Goal: Entertainment & Leisure: Consume media (video, audio)

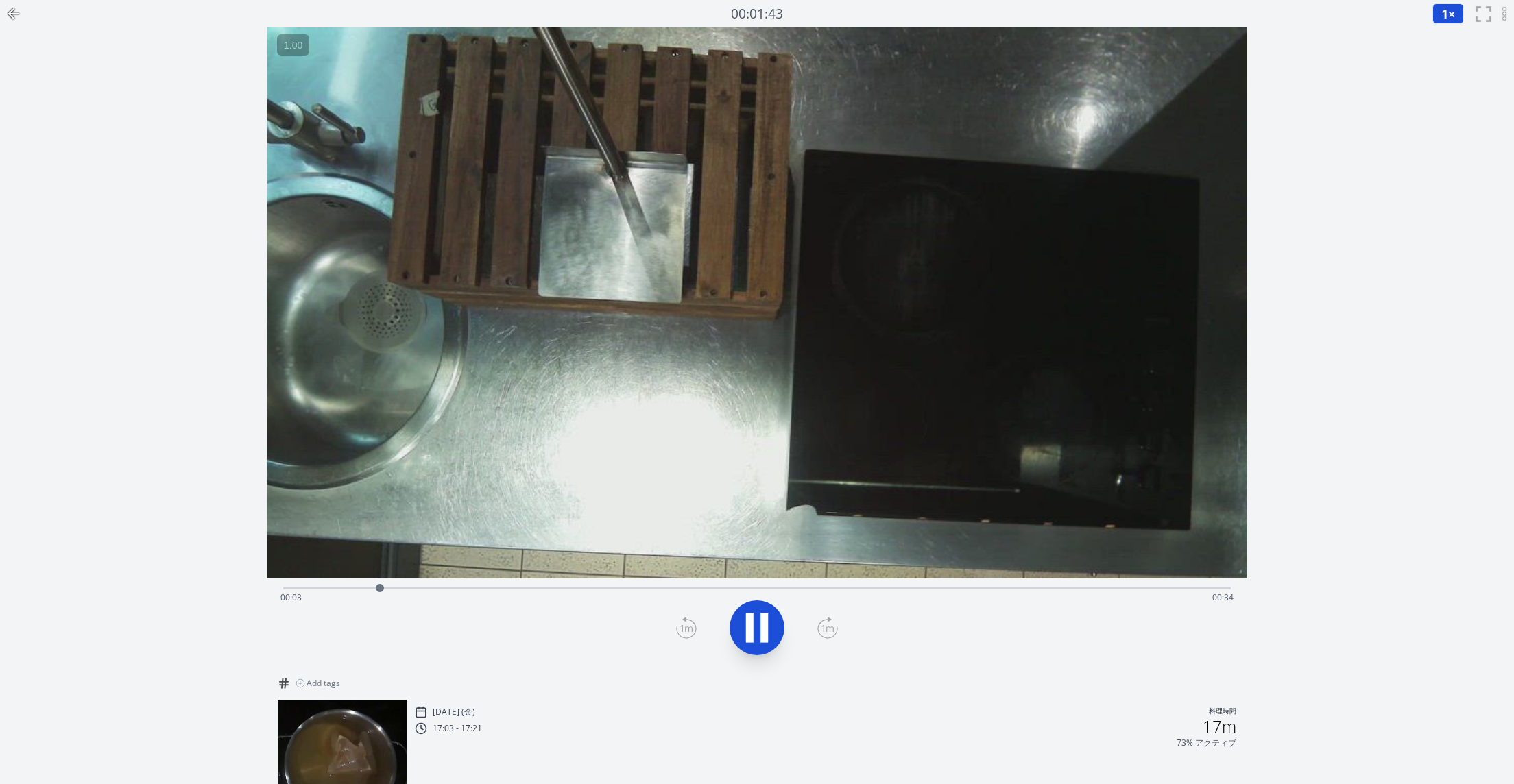
click at [759, 645] on icon at bounding box center [757, 628] width 38 height 38
click at [1032, 591] on div "Time elapsed: 00:37 Time remaining: 00:00" at bounding box center [757, 597] width 954 height 22
click at [761, 626] on icon at bounding box center [757, 628] width 23 height 29
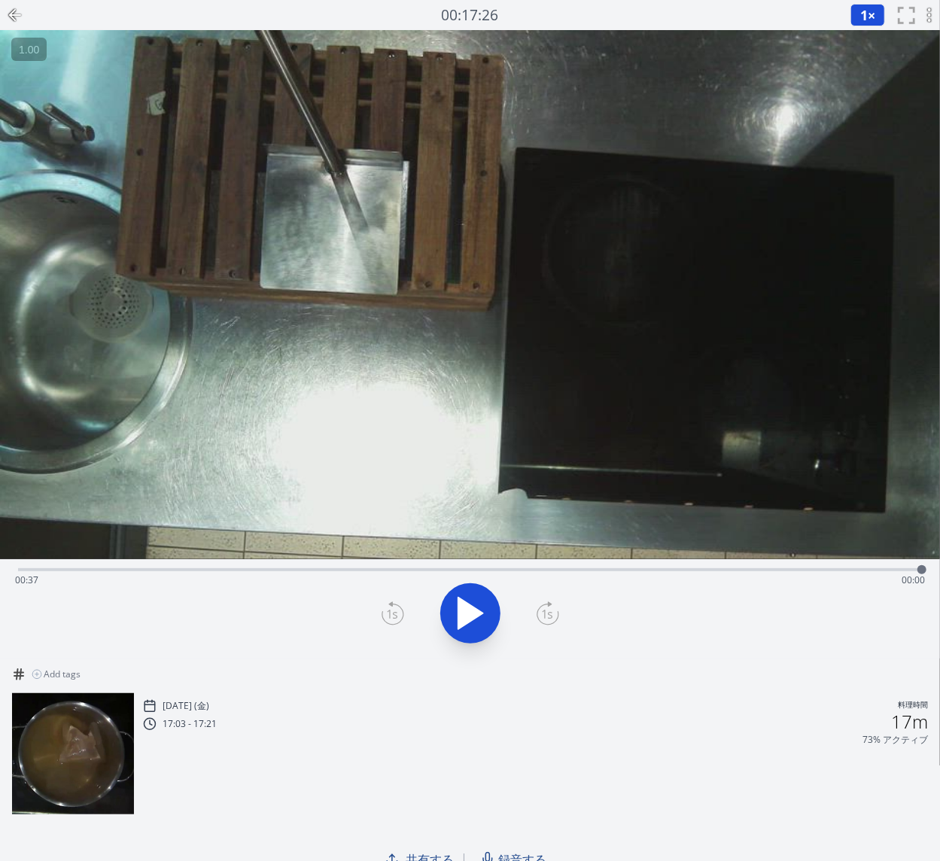
click at [264, 567] on div "Time elapsed: 00:37 Time remaining: 00:00" at bounding box center [470, 568] width 904 height 18
click at [482, 617] on icon at bounding box center [470, 614] width 42 height 42
click at [727, 12] on div "00:06:36 1 × 0.25× 0.5× 1× 1.5× 2× fullscreen アーカイブにする" at bounding box center [470, 15] width 940 height 30
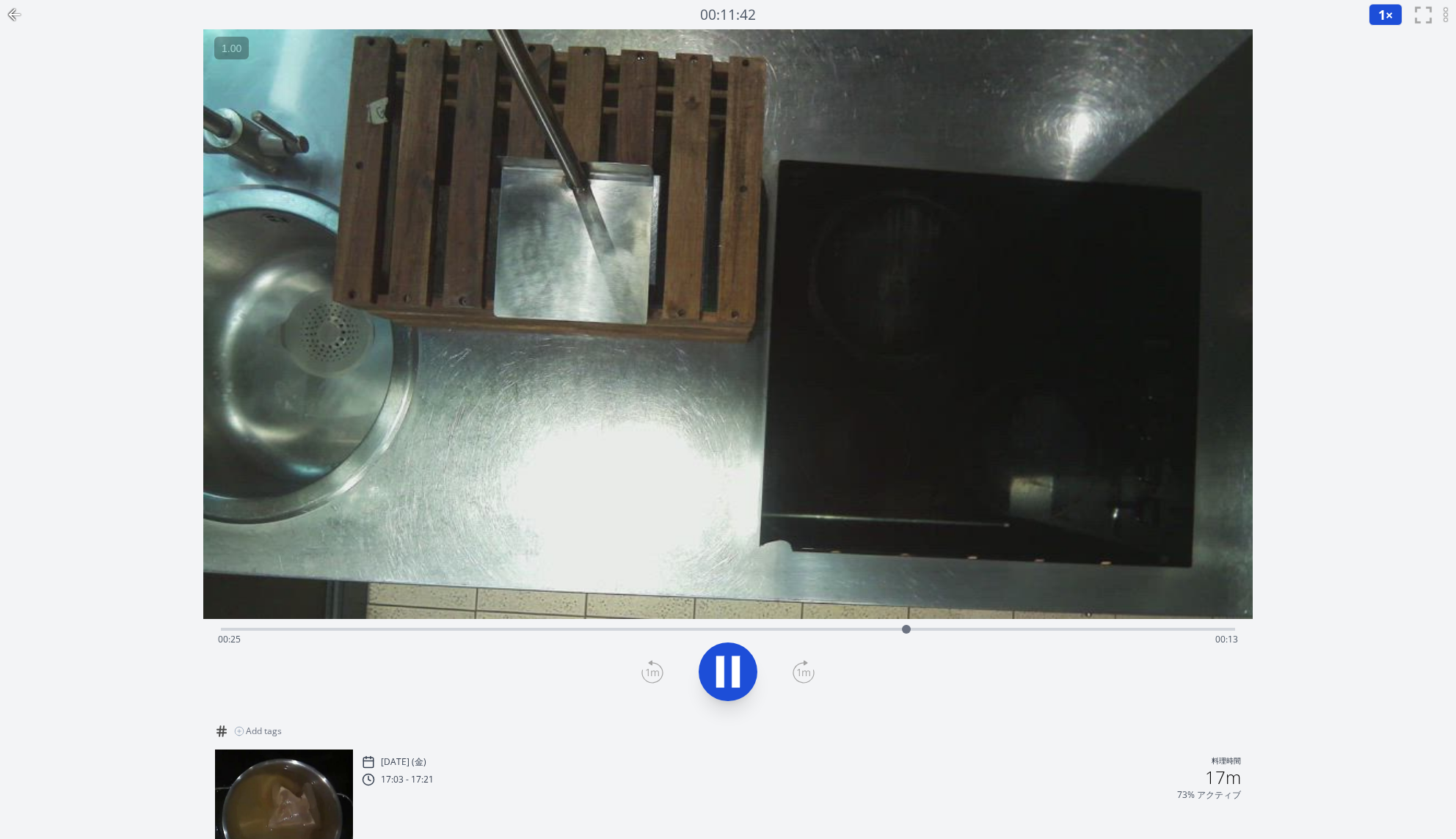
click at [738, 684] on icon at bounding box center [736, 672] width 8 height 31
click at [725, 677] on icon at bounding box center [728, 672] width 41 height 41
click at [725, 677] on icon at bounding box center [728, 672] width 24 height 31
click at [725, 677] on icon at bounding box center [728, 672] width 41 height 41
click at [735, 626] on div "Time elapsed: 00:31 Time remaining: 00:07" at bounding box center [728, 628] width 1014 height 18
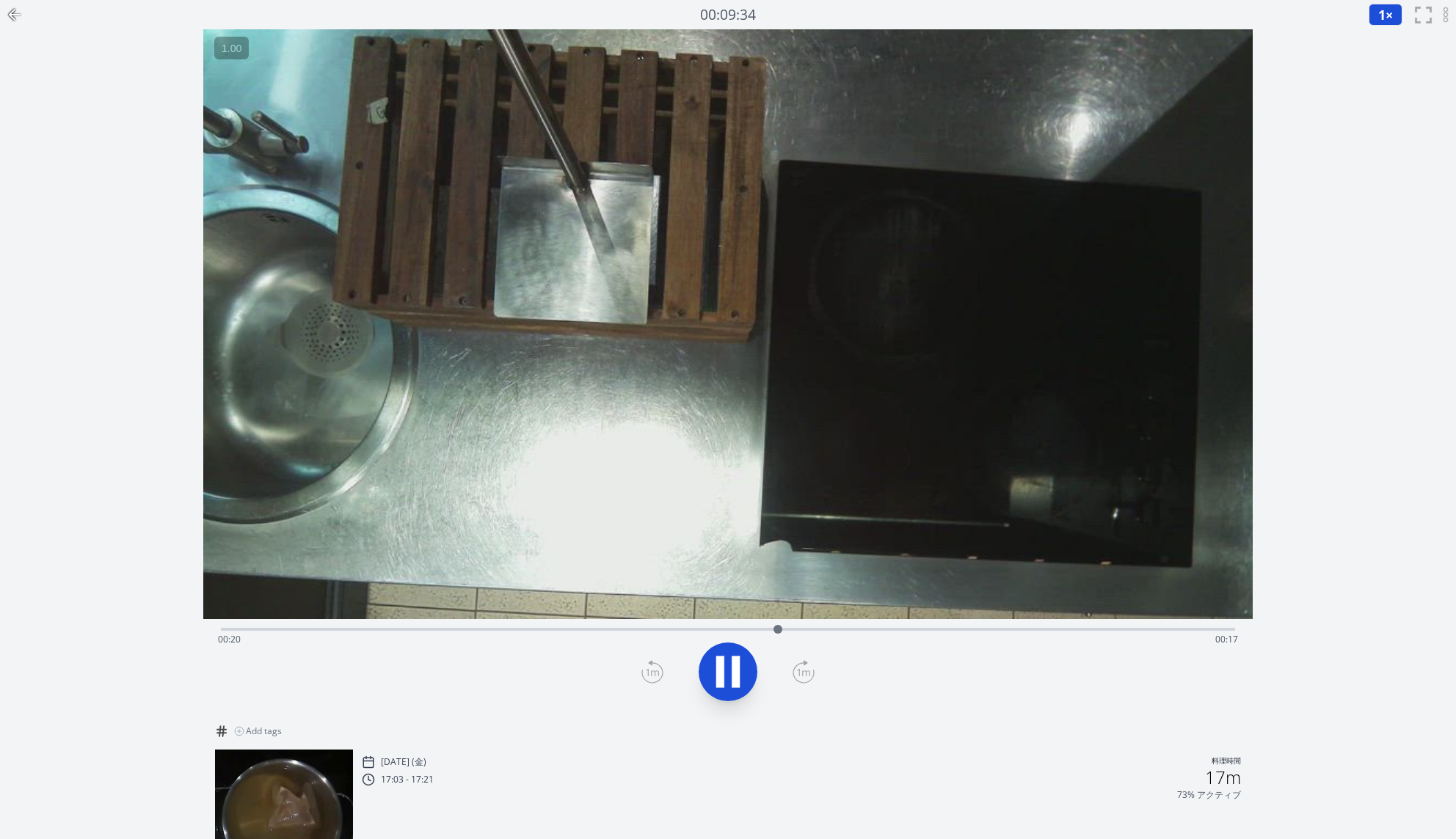
click at [732, 700] on button at bounding box center [728, 672] width 58 height 58
click at [727, 675] on icon at bounding box center [728, 672] width 41 height 41
click at [716, 669] on icon at bounding box center [720, 672] width 8 height 31
click at [717, 672] on icon at bounding box center [720, 672] width 8 height 31
click at [716, 666] on icon at bounding box center [720, 672] width 8 height 31
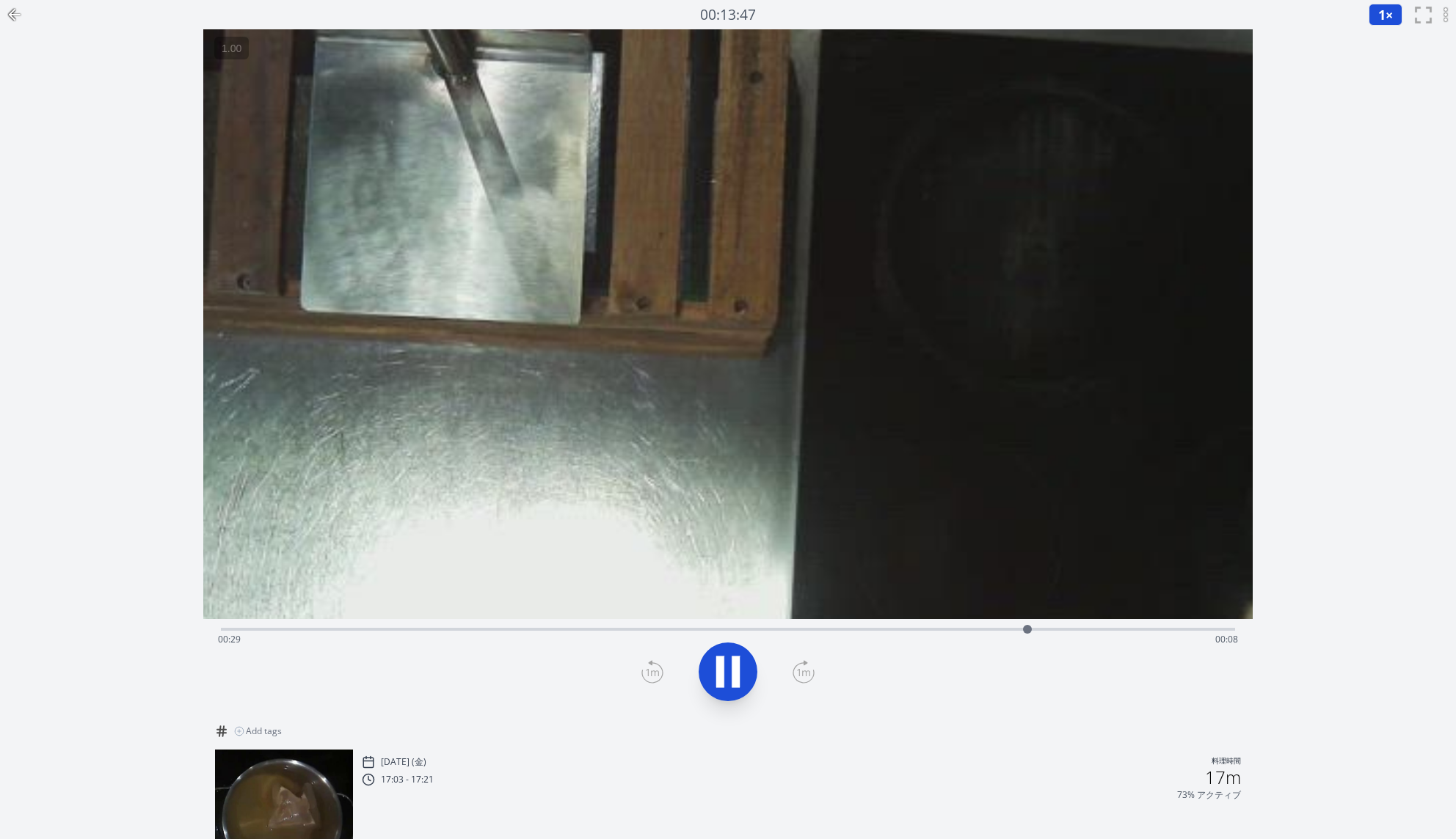
click at [732, 673] on icon at bounding box center [736, 672] width 8 height 31
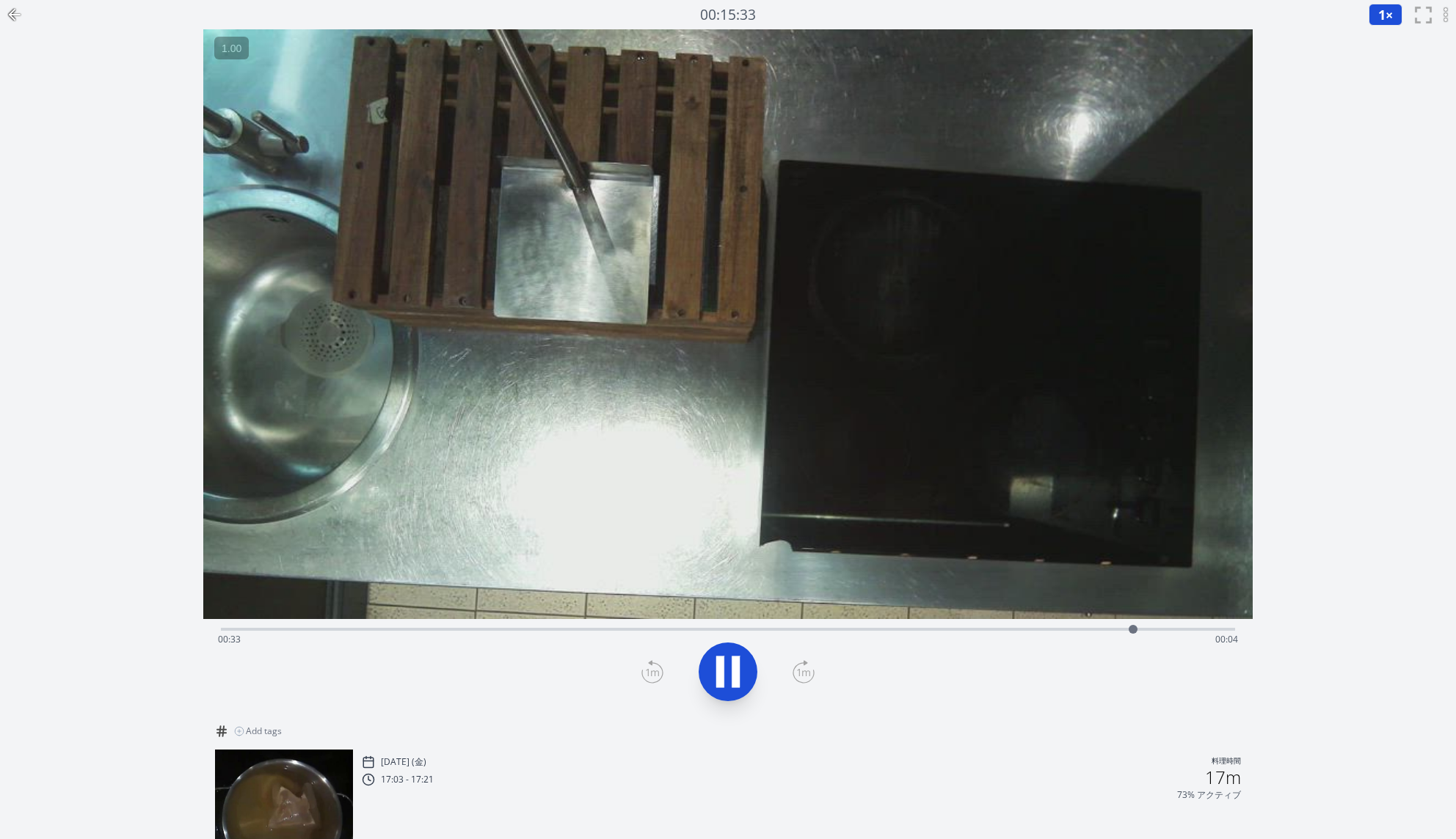
click at [873, 356] on video at bounding box center [728, 324] width 1050 height 590
click at [716, 625] on div "Time elapsed: 00:35 Time remaining: 00:03" at bounding box center [728, 628] width 1014 height 18
click at [738, 696] on button at bounding box center [728, 672] width 58 height 58
click at [633, 627] on div "Time elapsed: 00:20 Time remaining: 00:17" at bounding box center [728, 628] width 1014 height 18
click at [733, 673] on icon at bounding box center [736, 672] width 8 height 31
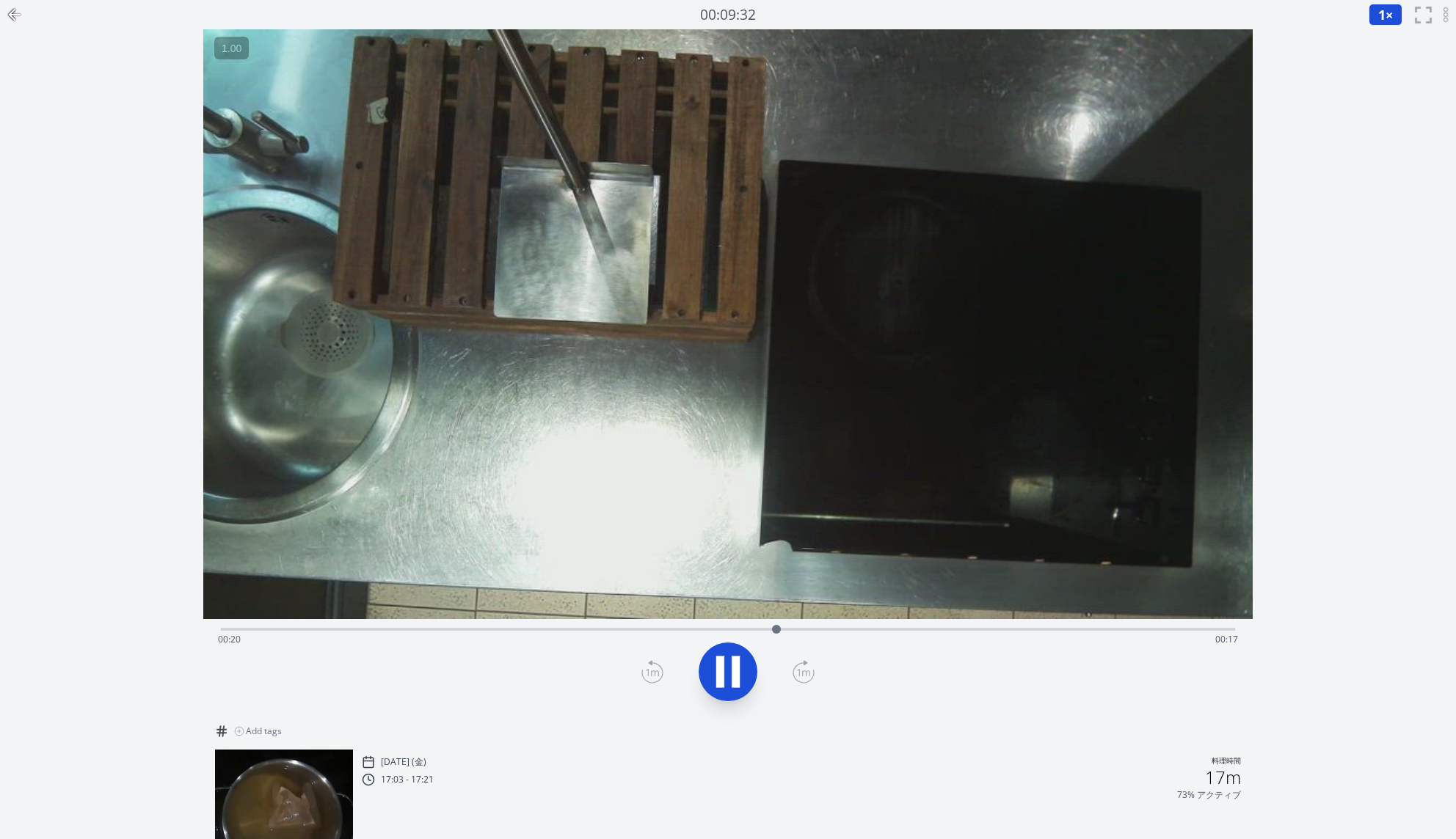
click at [732, 556] on video at bounding box center [728, 324] width 1050 height 590
click at [718, 699] on button at bounding box center [728, 672] width 58 height 58
click at [726, 687] on icon at bounding box center [728, 672] width 41 height 41
click at [714, 691] on icon at bounding box center [728, 672] width 41 height 41
click at [726, 689] on icon at bounding box center [728, 672] width 41 height 41
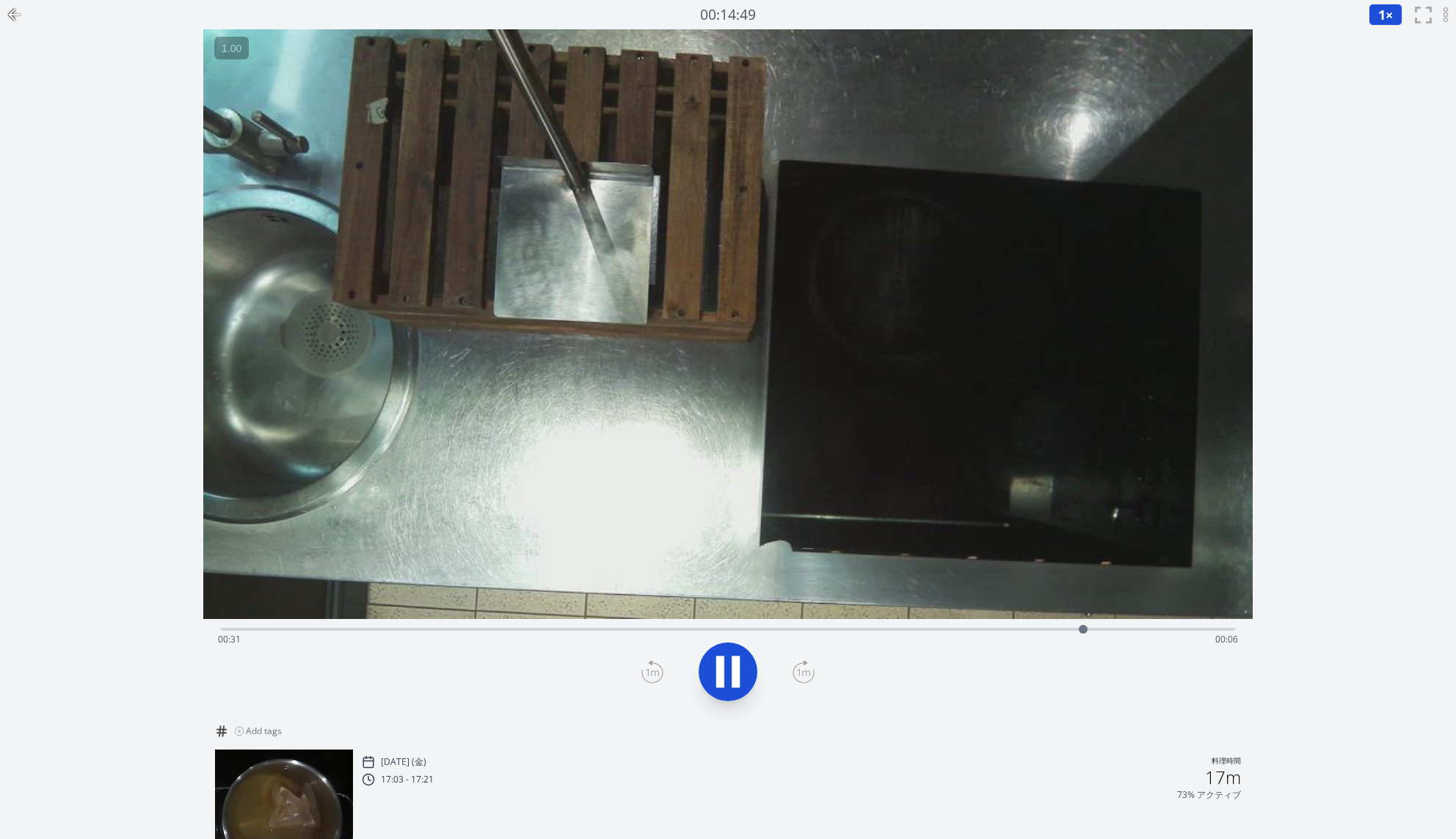
click at [712, 668] on icon at bounding box center [728, 672] width 41 height 41
click at [717, 625] on div "Time elapsed: 00:32 Time remaining: 00:06" at bounding box center [728, 628] width 1014 height 18
click at [736, 669] on icon at bounding box center [728, 672] width 24 height 31
click at [736, 669] on icon at bounding box center [736, 672] width 8 height 31
click at [683, 625] on div "Time elapsed: 00:20 Time remaining: 00:17" at bounding box center [728, 628] width 1014 height 18
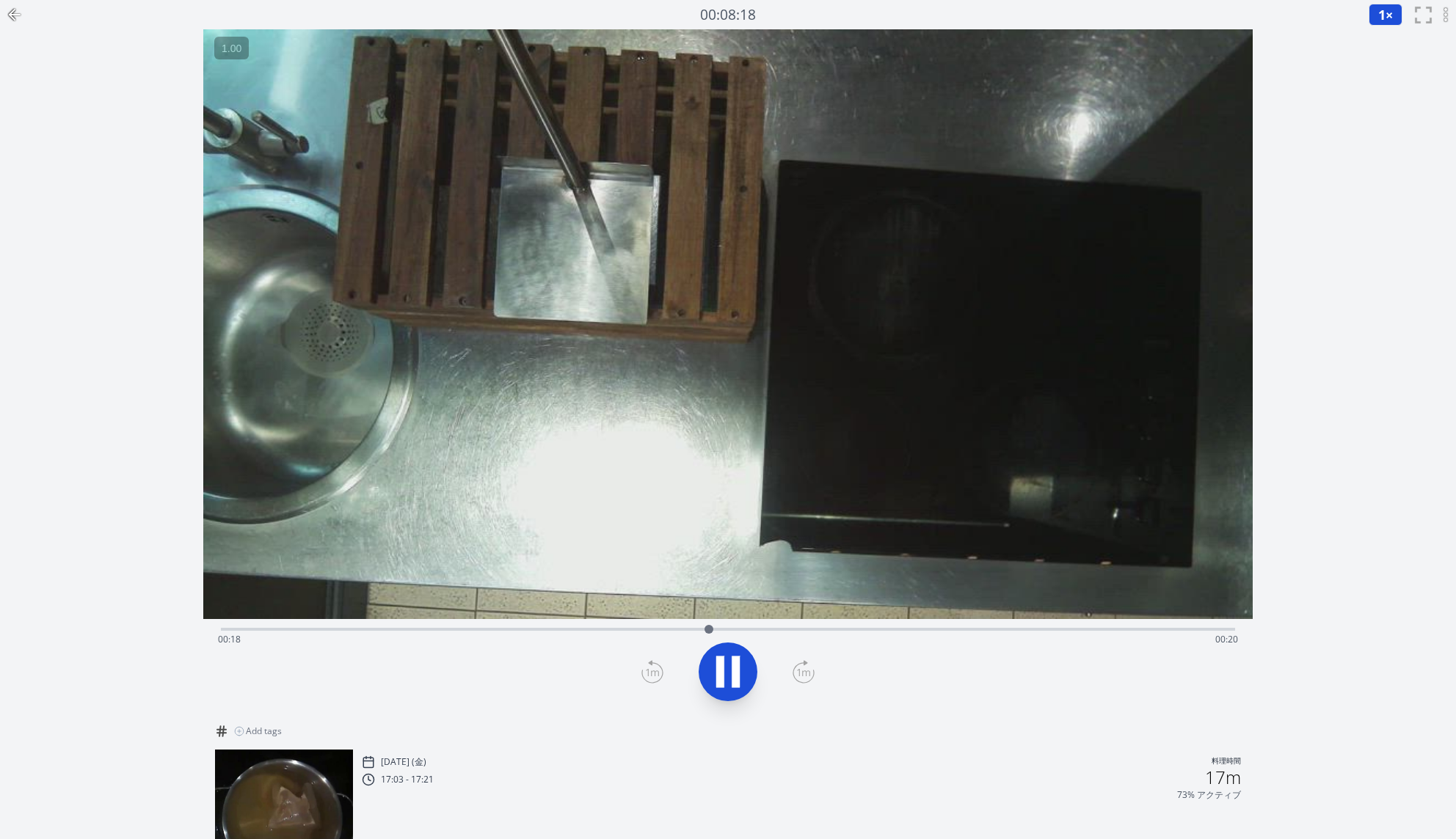
click at [752, 686] on button at bounding box center [728, 672] width 58 height 58
click at [729, 664] on icon at bounding box center [728, 672] width 41 height 41
click at [732, 666] on icon at bounding box center [736, 672] width 8 height 31
click at [686, 628] on div "Time elapsed: 00:37 Time remaining: 00:00" at bounding box center [728, 639] width 1020 height 23
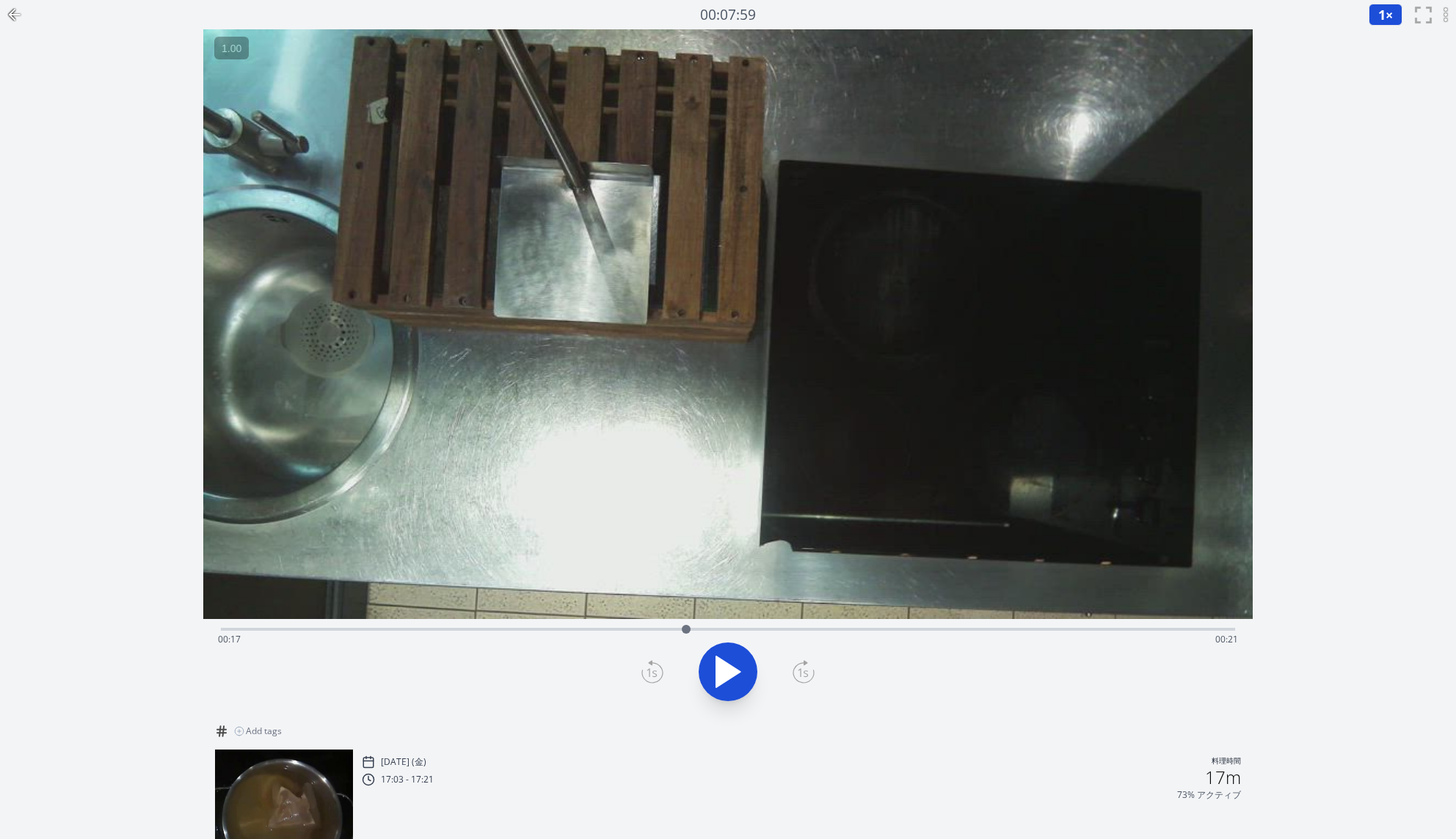
click at [701, 661] on button at bounding box center [728, 672] width 58 height 58
click at [745, 682] on icon at bounding box center [728, 672] width 41 height 41
click at [613, 635] on div "Time elapsed: 00:19 Time remaining: 00:18" at bounding box center [728, 639] width 1020 height 23
click at [730, 666] on icon at bounding box center [728, 672] width 41 height 41
click at [730, 666] on icon at bounding box center [728, 672] width 24 height 31
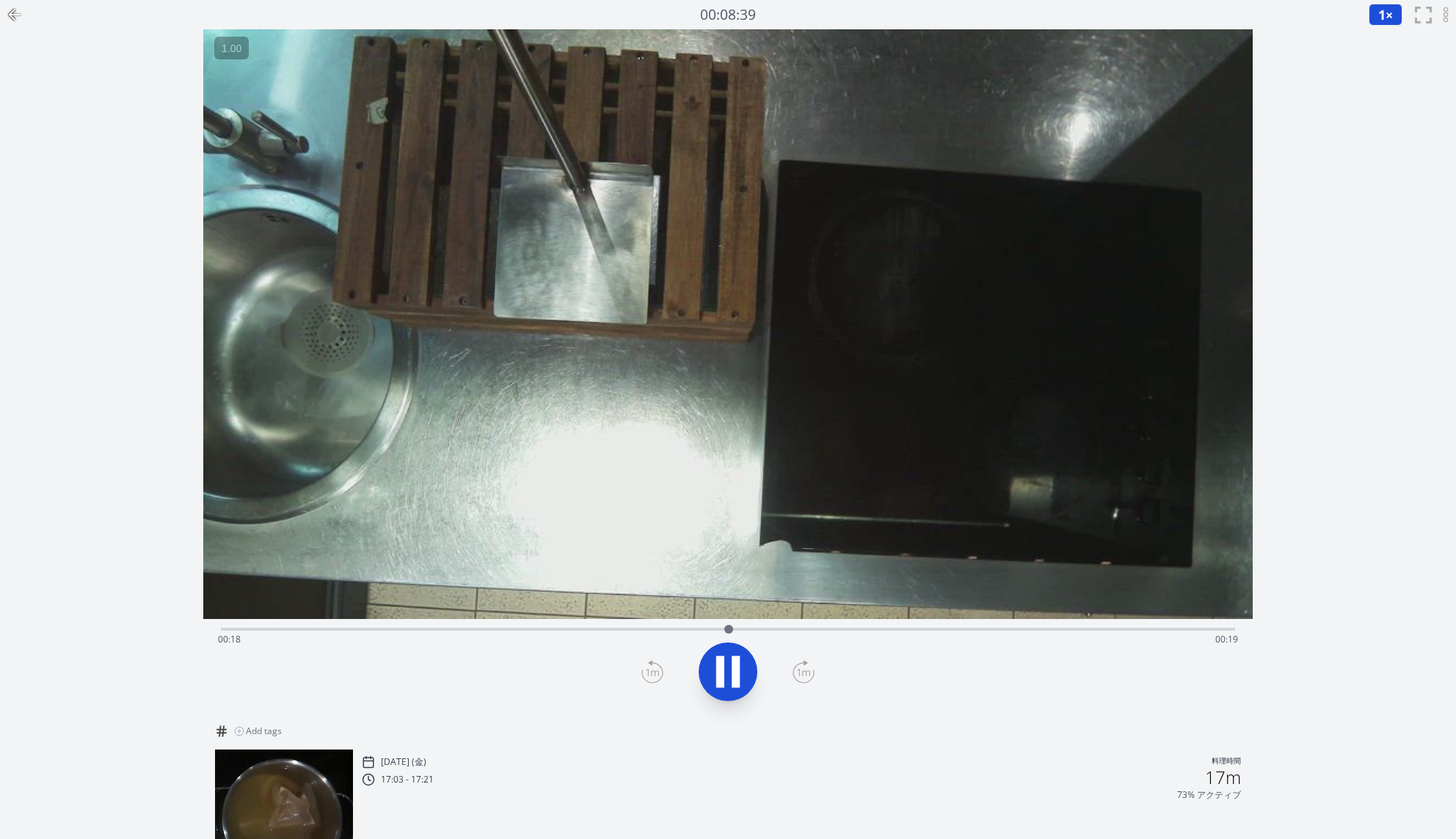
click at [730, 666] on icon at bounding box center [728, 672] width 41 height 41
click at [652, 669] on icon at bounding box center [652, 672] width 22 height 23
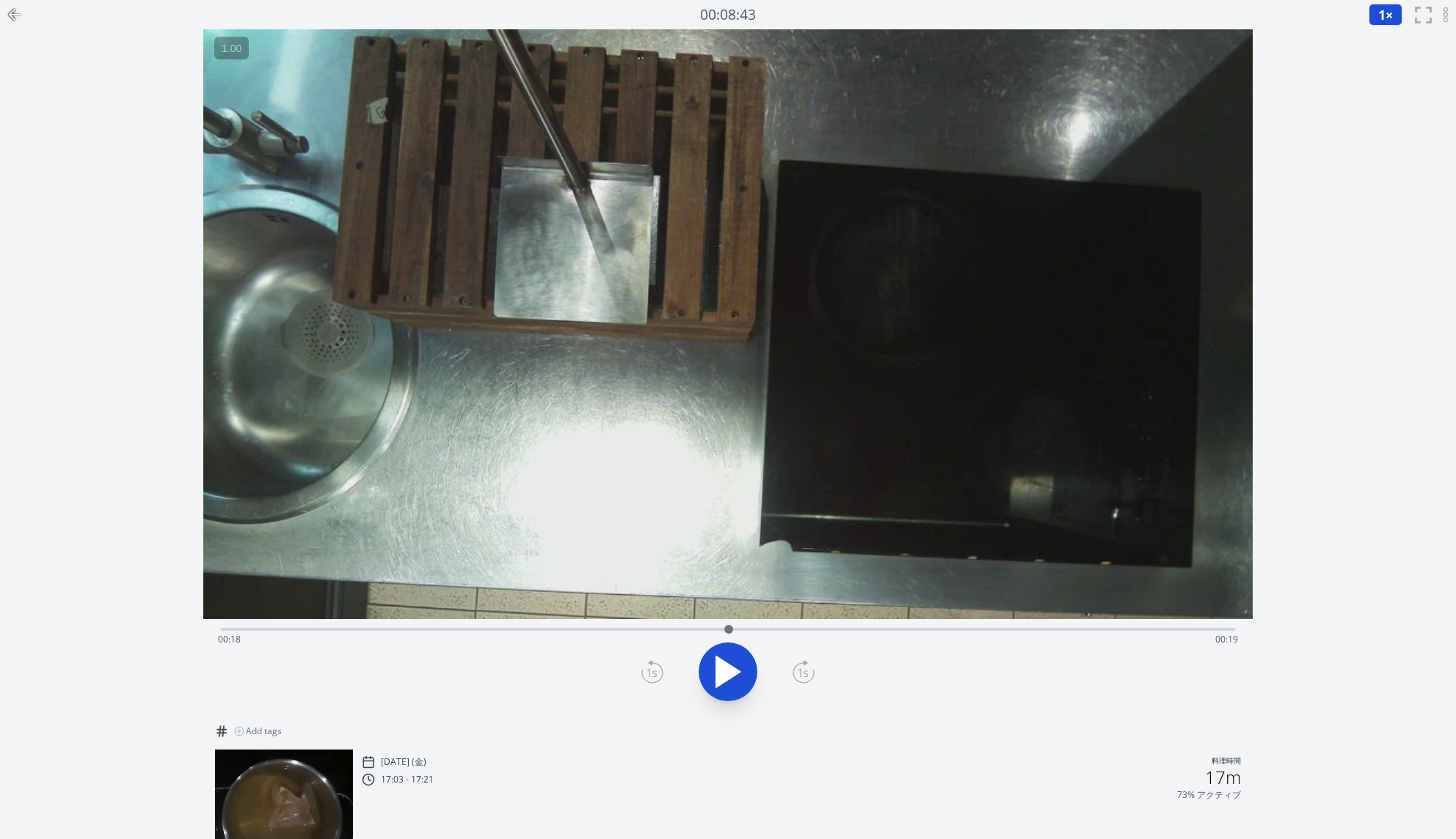
click at [652, 669] on icon at bounding box center [652, 672] width 22 height 23
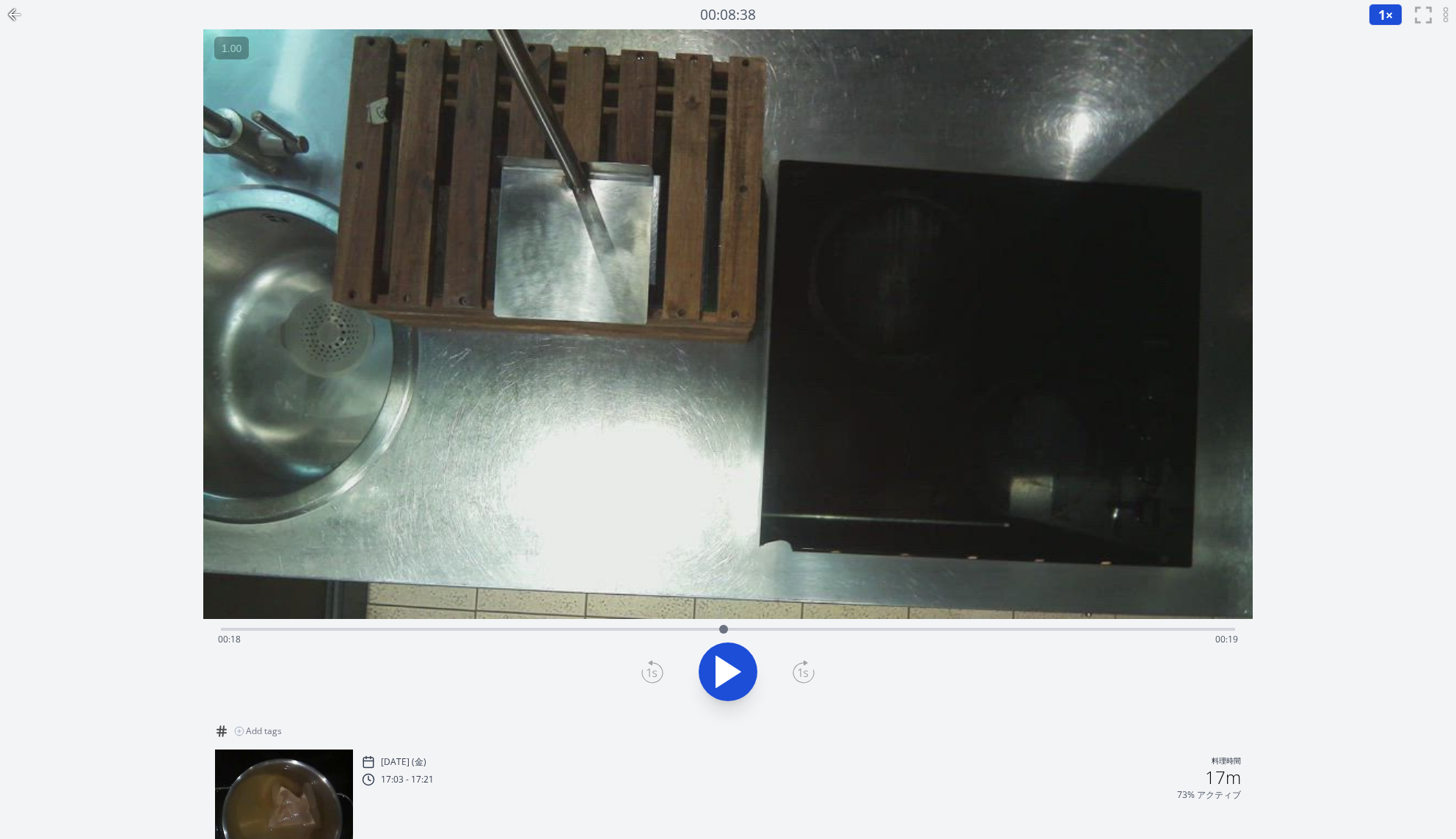
click at [652, 669] on icon at bounding box center [652, 672] width 22 height 23
click at [677, 615] on video at bounding box center [728, 324] width 1050 height 590
click at [675, 624] on div "Time elapsed: 00:20 Time remaining: 00:18" at bounding box center [728, 628] width 1014 height 18
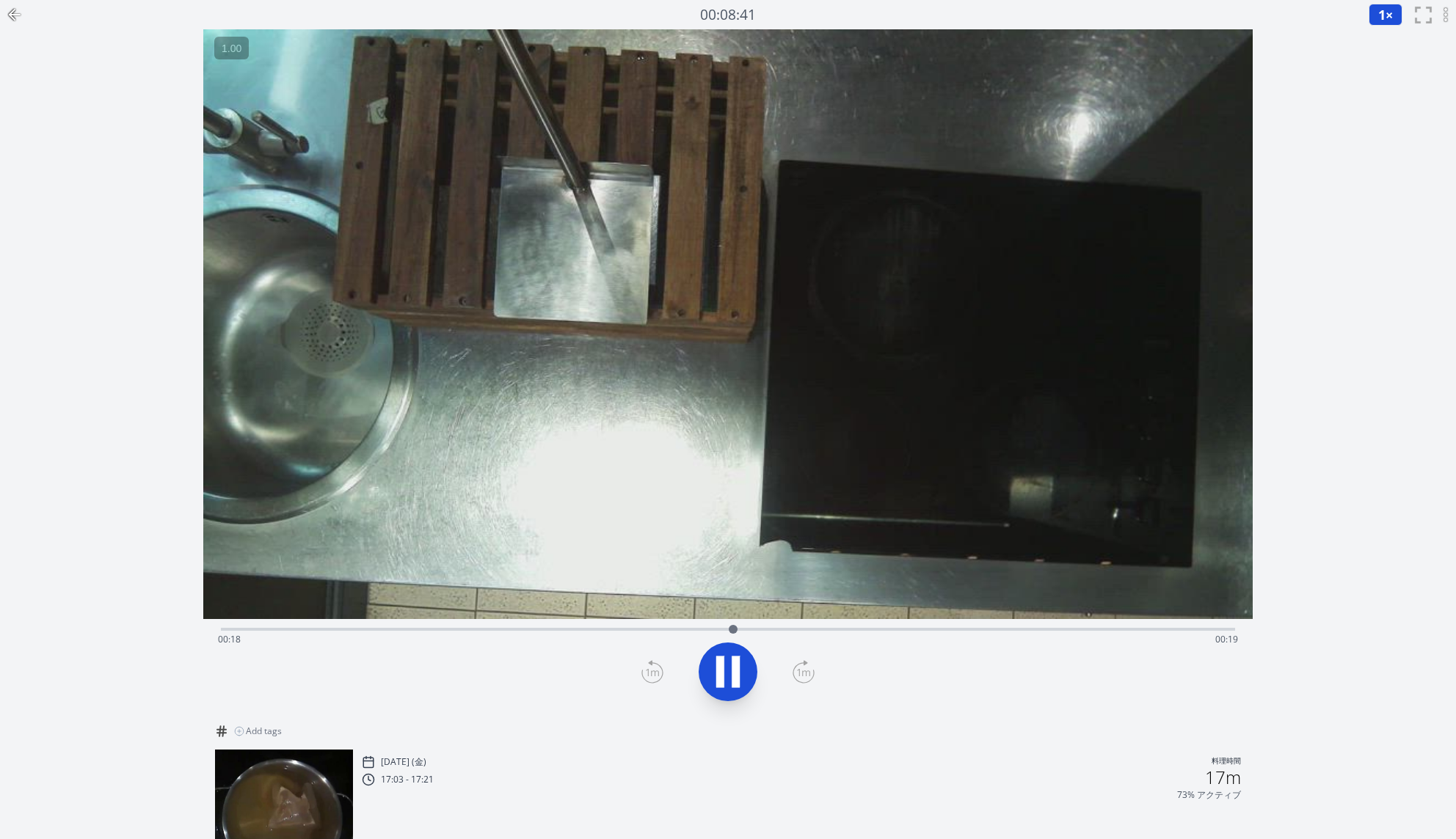
click at [738, 684] on icon at bounding box center [736, 672] width 8 height 31
click at [650, 668] on icon at bounding box center [652, 672] width 22 height 23
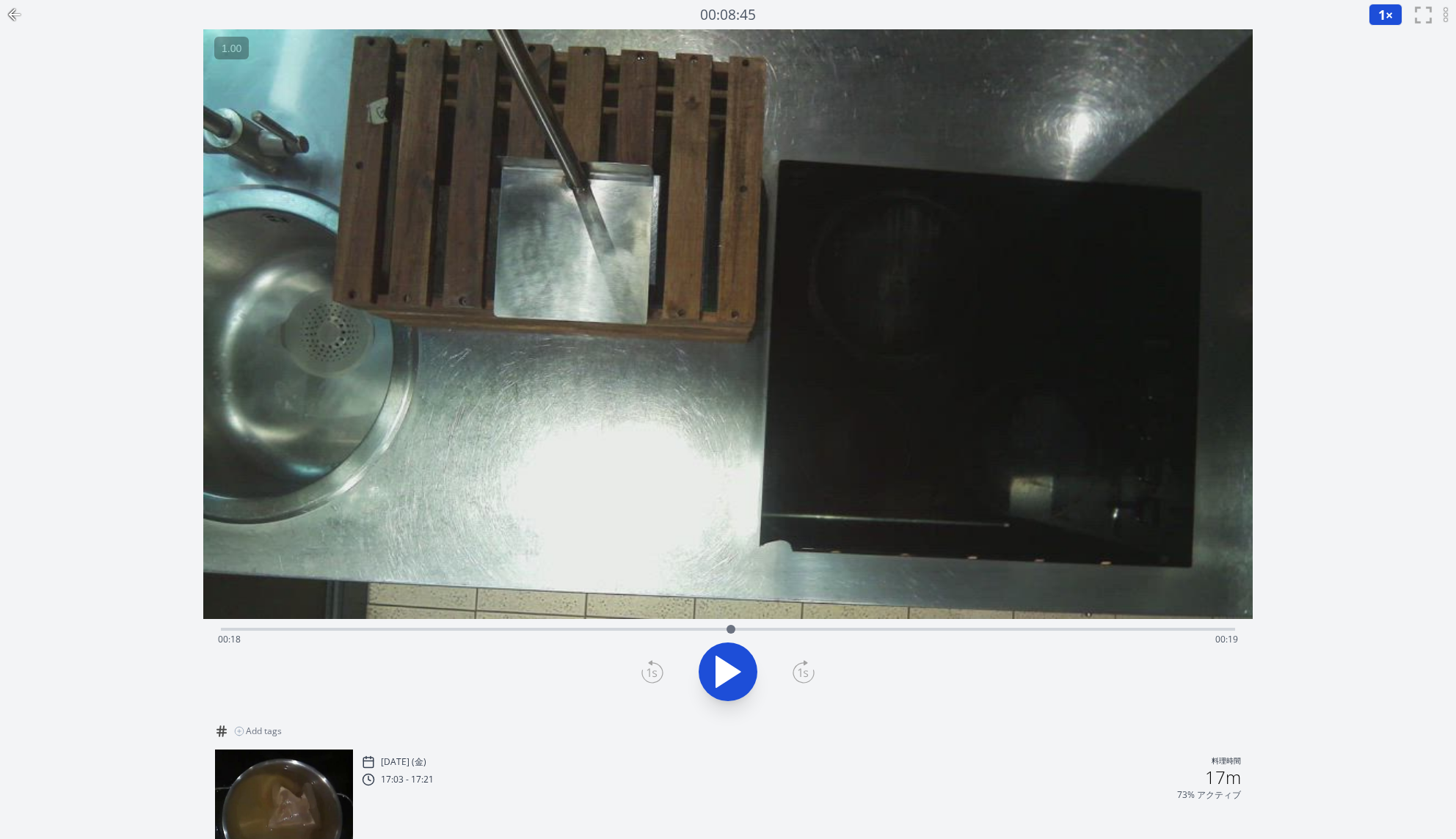
click at [650, 668] on icon at bounding box center [652, 672] width 22 height 23
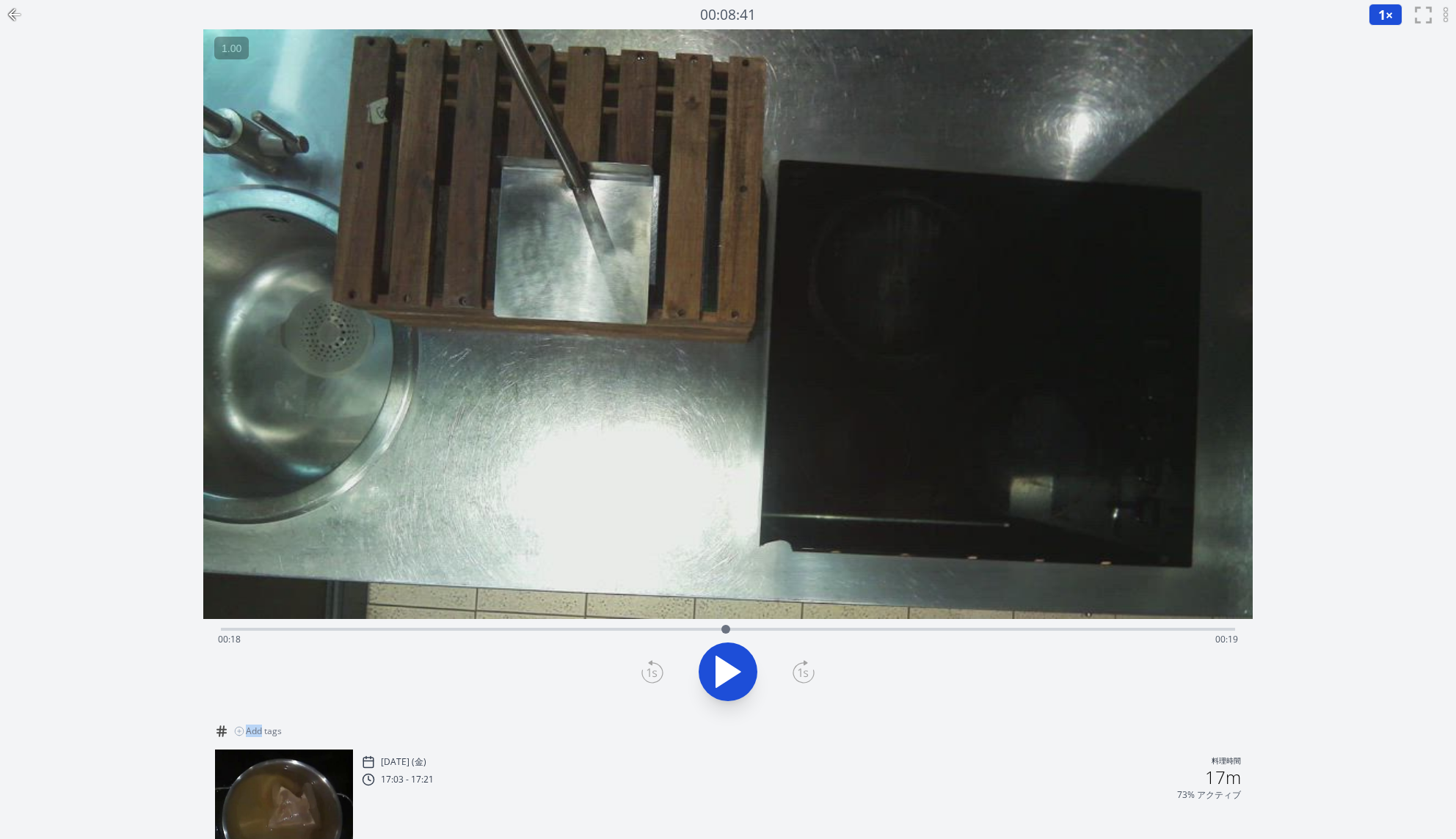
click at [650, 668] on icon at bounding box center [652, 672] width 22 height 23
click at [646, 623] on div "Time elapsed: 00:20 Time remaining: 00:18" at bounding box center [728, 628] width 1014 height 18
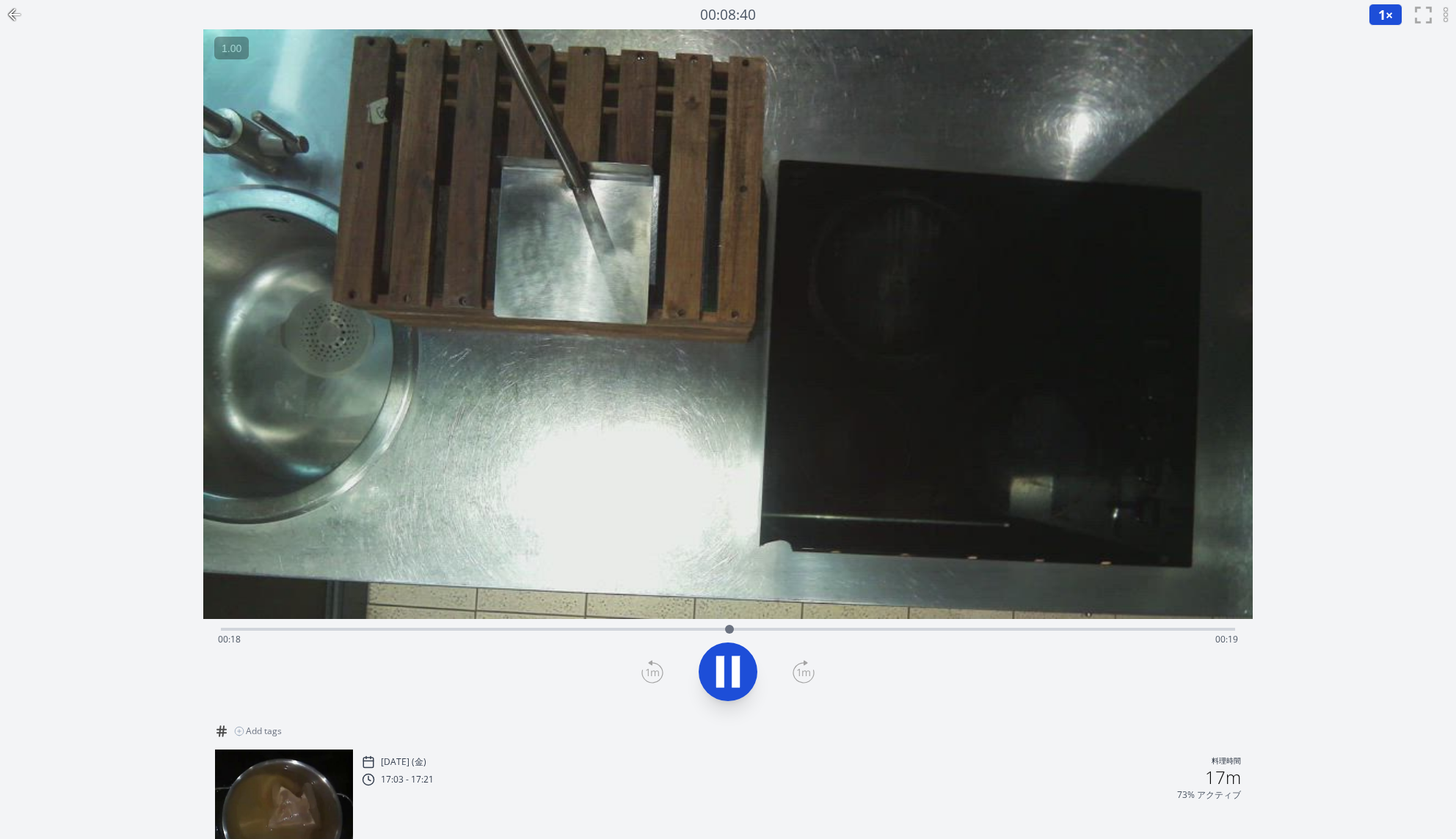
click at [723, 680] on icon at bounding box center [720, 672] width 8 height 31
click at [643, 661] on icon at bounding box center [652, 672] width 22 height 23
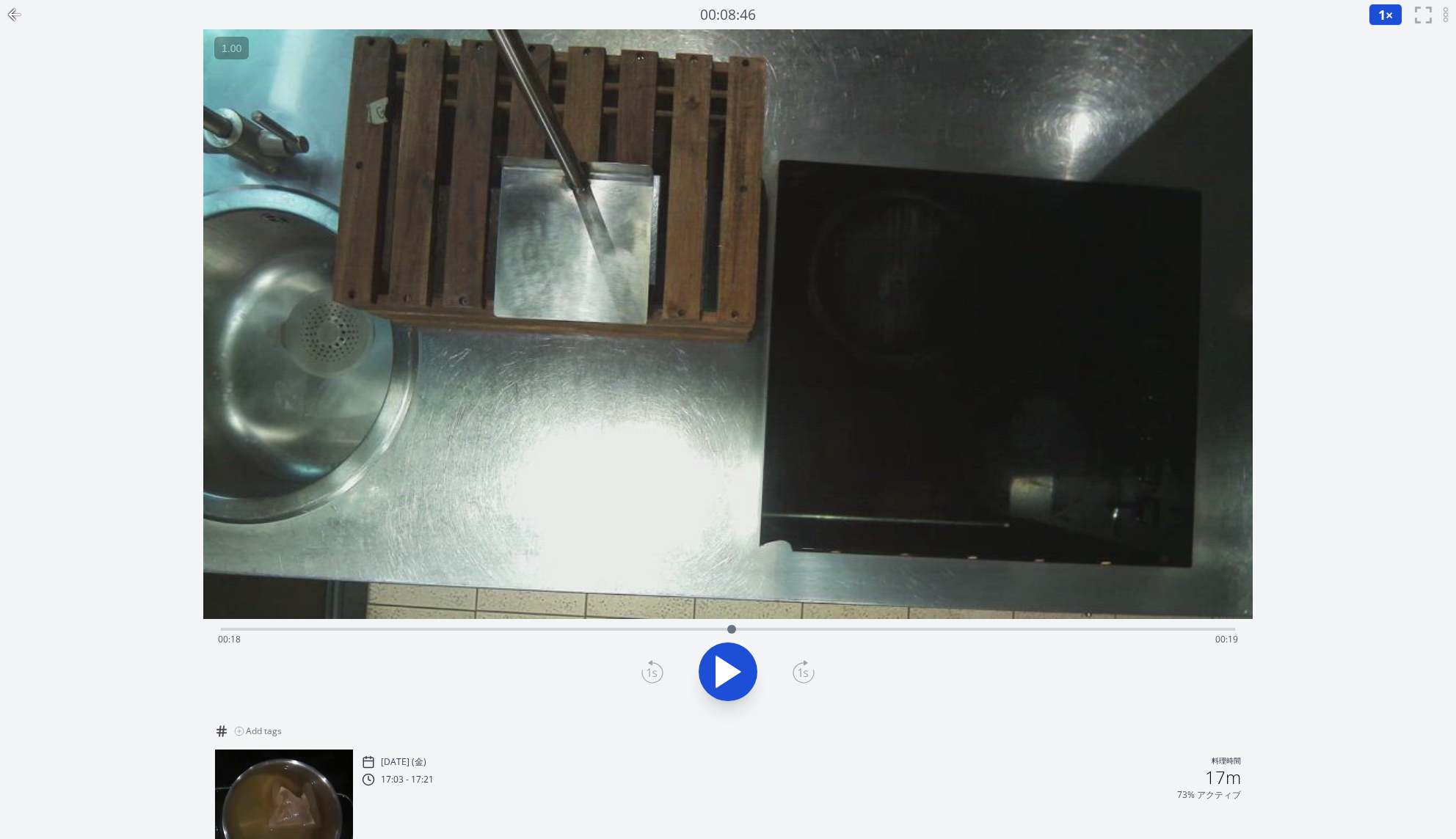
click at [643, 661] on icon at bounding box center [652, 672] width 22 height 23
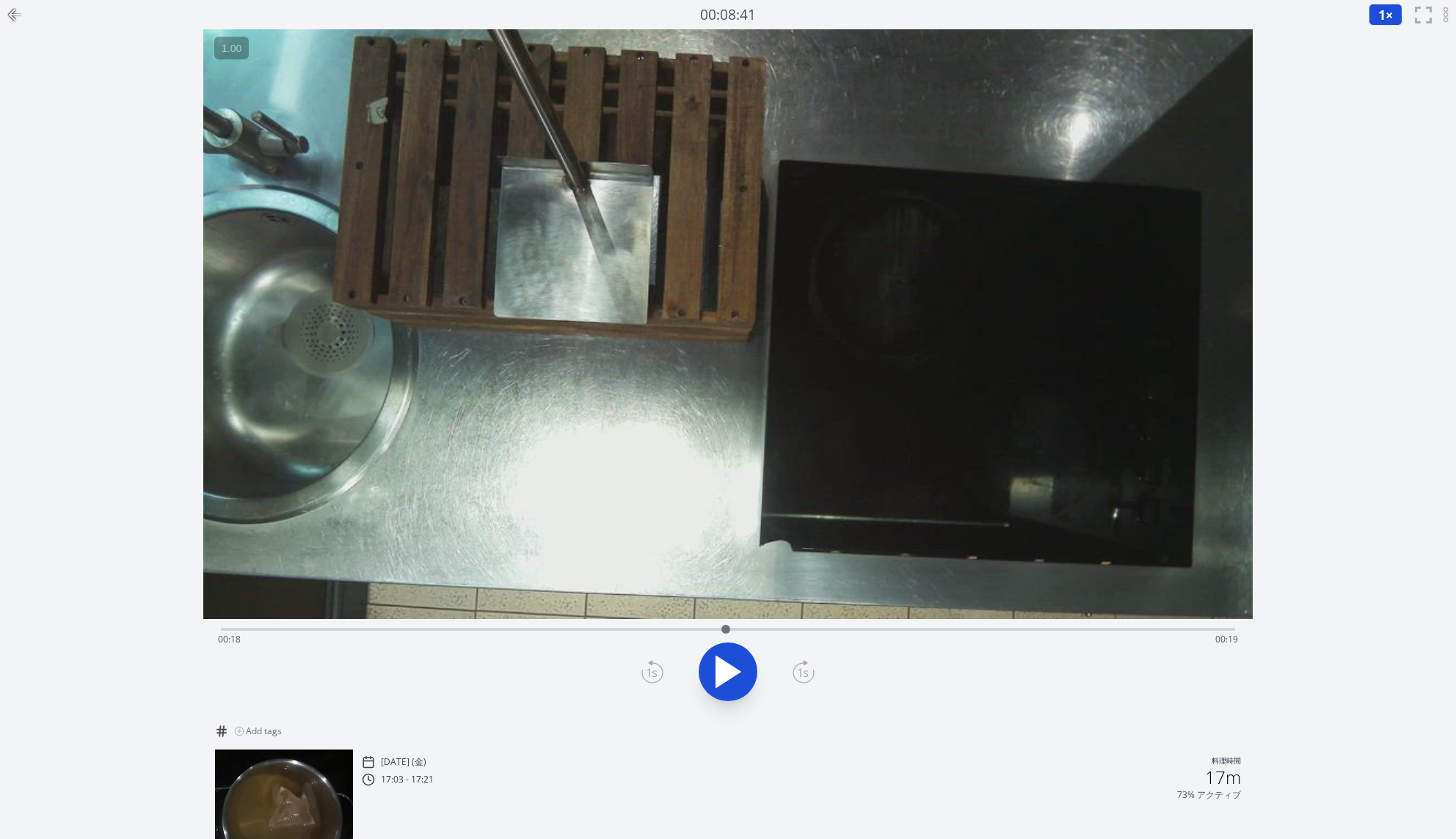
click at [643, 661] on icon at bounding box center [652, 672] width 22 height 23
click at [643, 633] on div "Time elapsed: 00:20 Time remaining: 00:17" at bounding box center [728, 639] width 1020 height 23
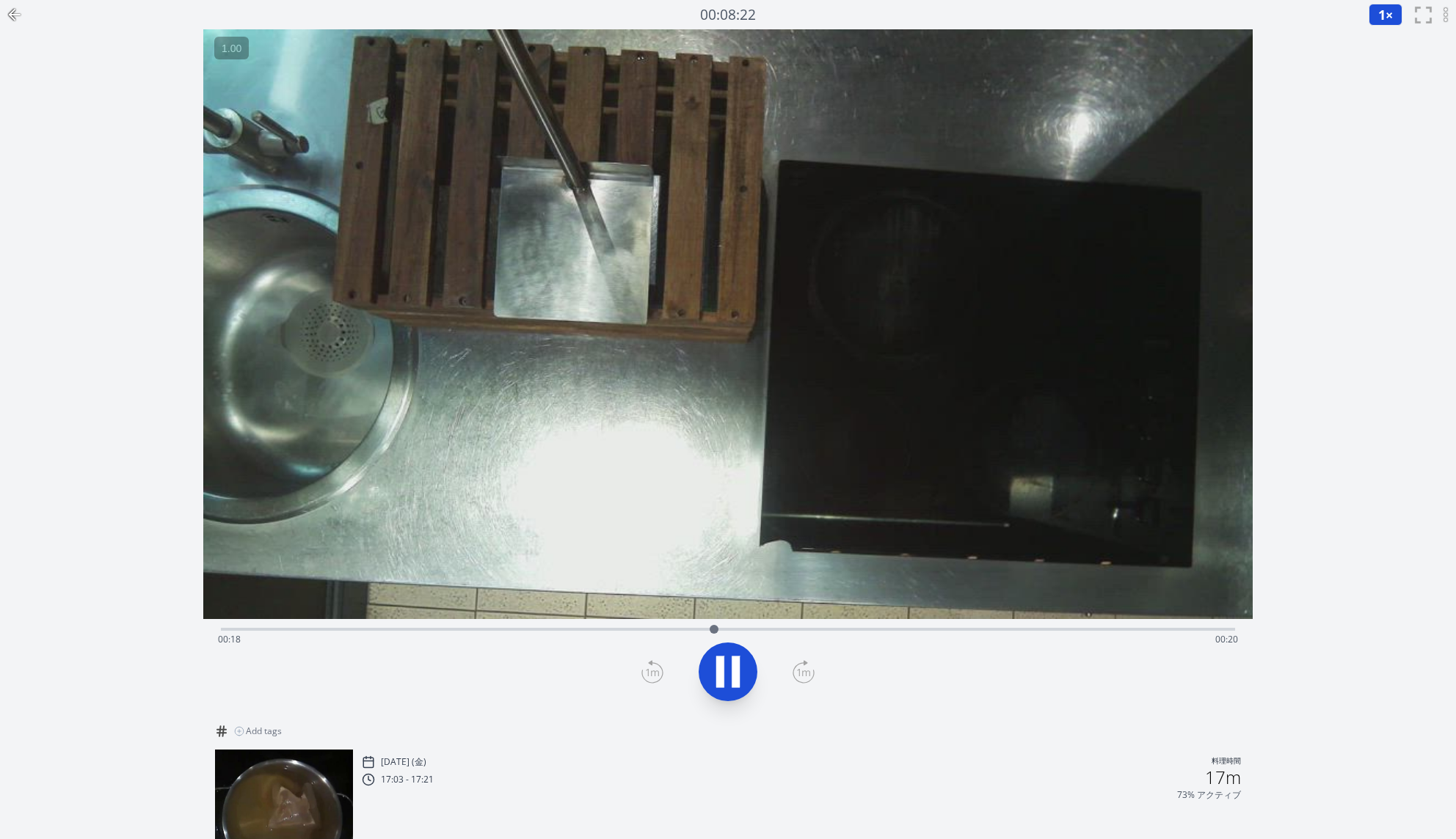
click at [736, 675] on icon at bounding box center [736, 672] width 8 height 31
click at [719, 677] on icon at bounding box center [728, 672] width 24 height 31
click at [719, 677] on icon at bounding box center [720, 672] width 8 height 31
click at [648, 680] on icon at bounding box center [652, 672] width 22 height 23
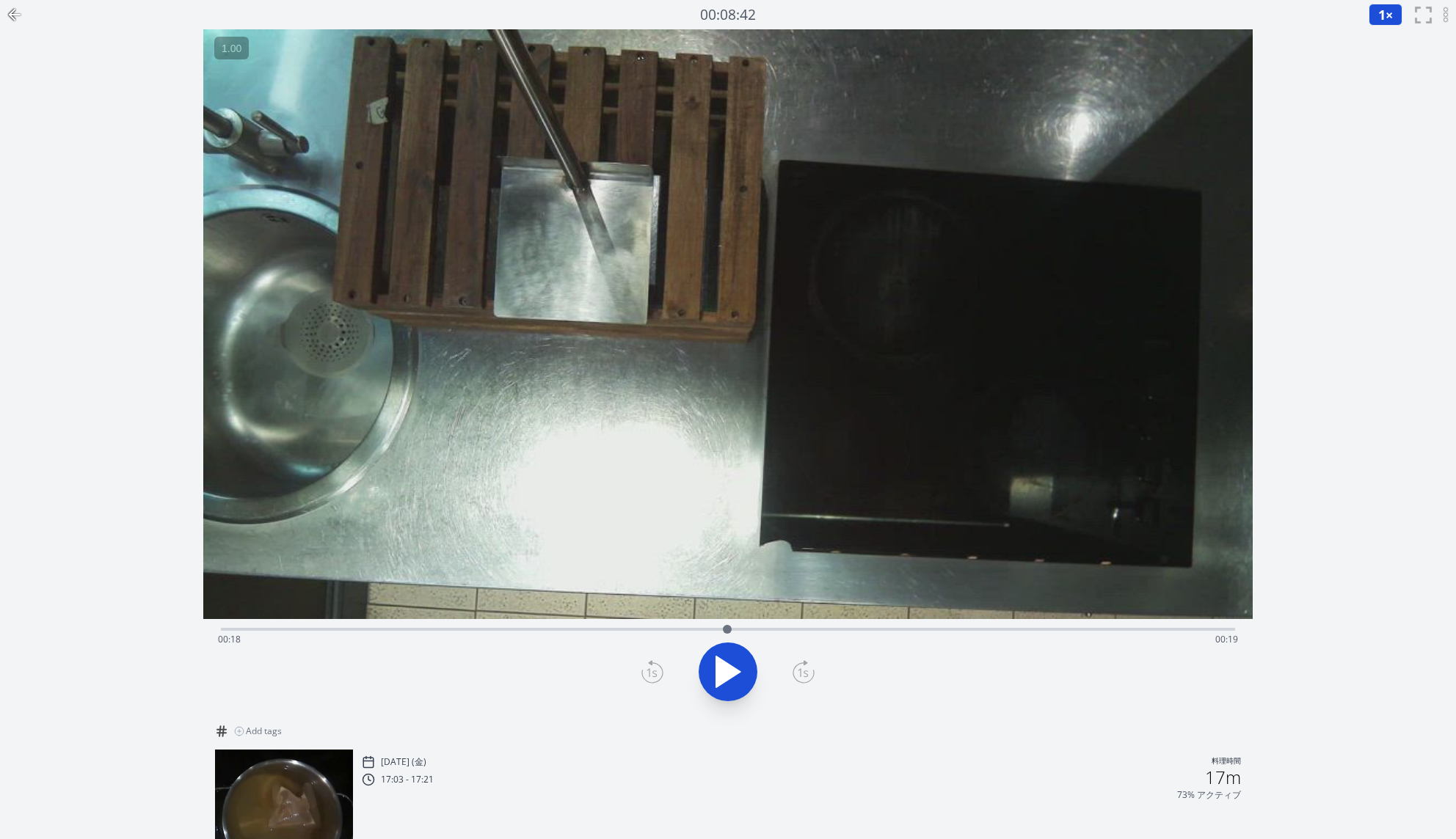
click at [648, 680] on icon at bounding box center [652, 672] width 22 height 23
